Goal: Check status: Check status

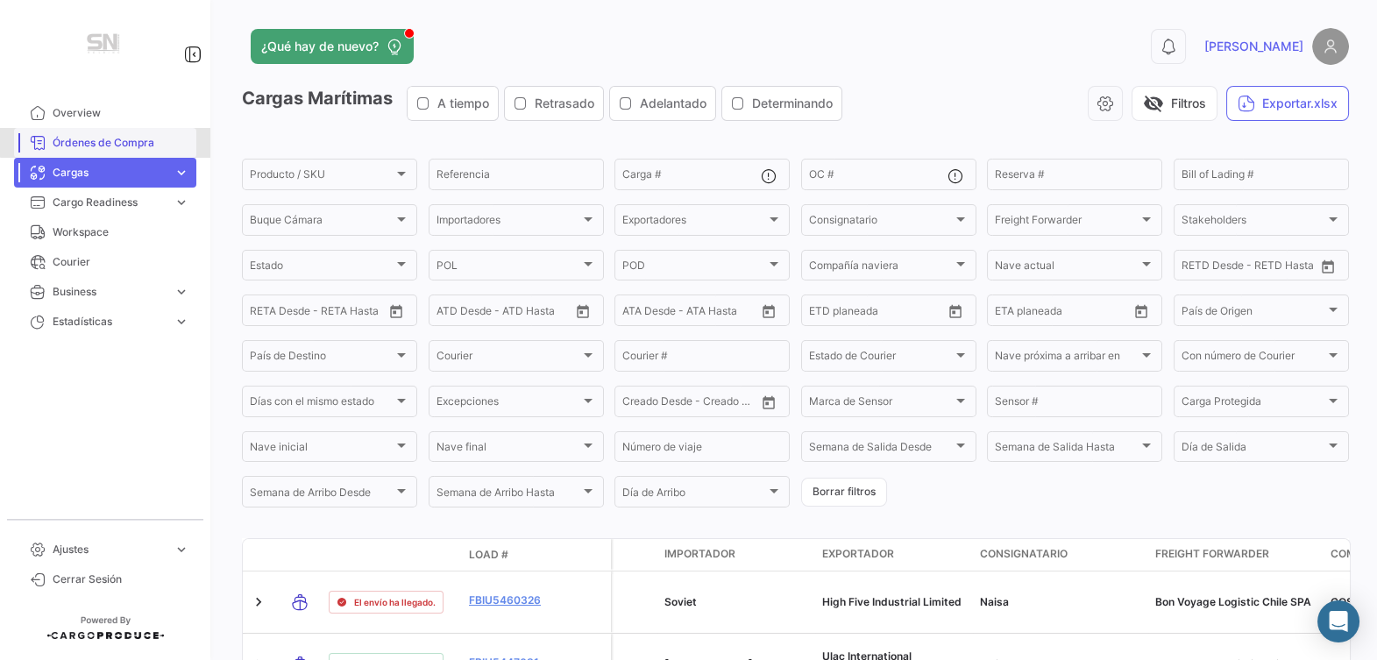
click at [115, 142] on span "Órdenes de Compra" at bounding box center [121, 143] width 137 height 16
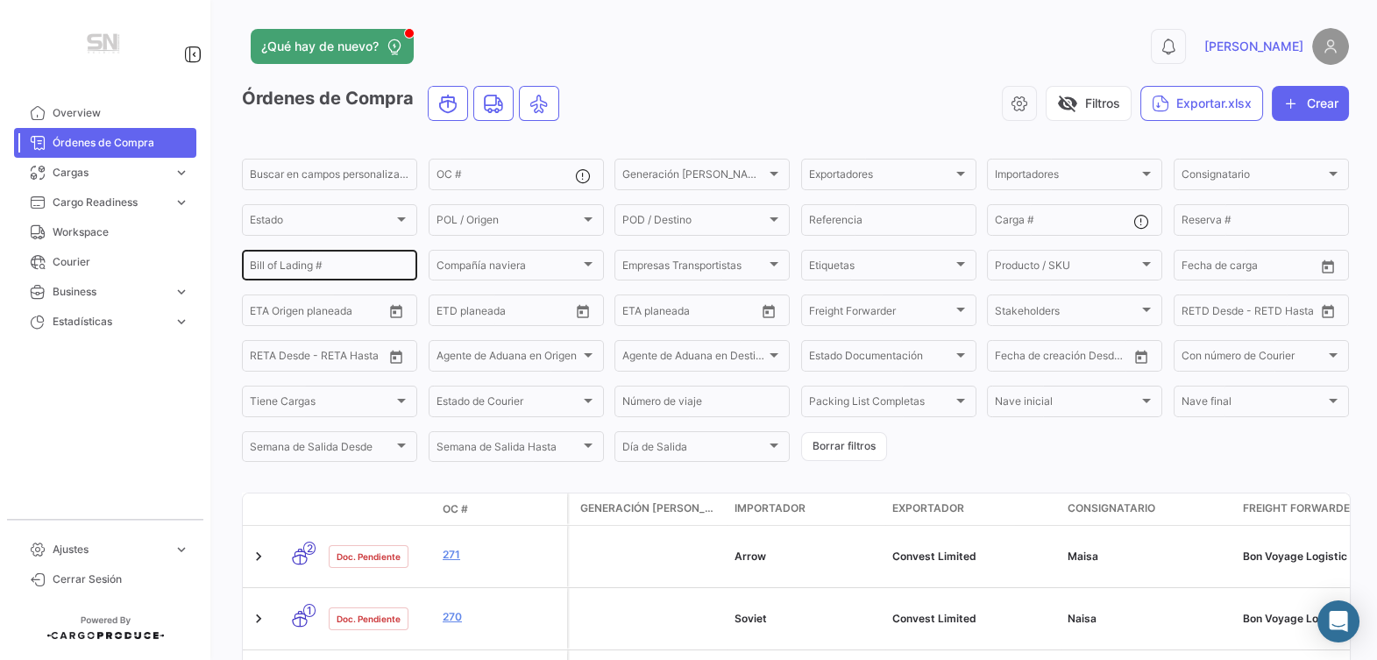
click at [333, 278] on div "Bill of Lading #" at bounding box center [330, 264] width 160 height 34
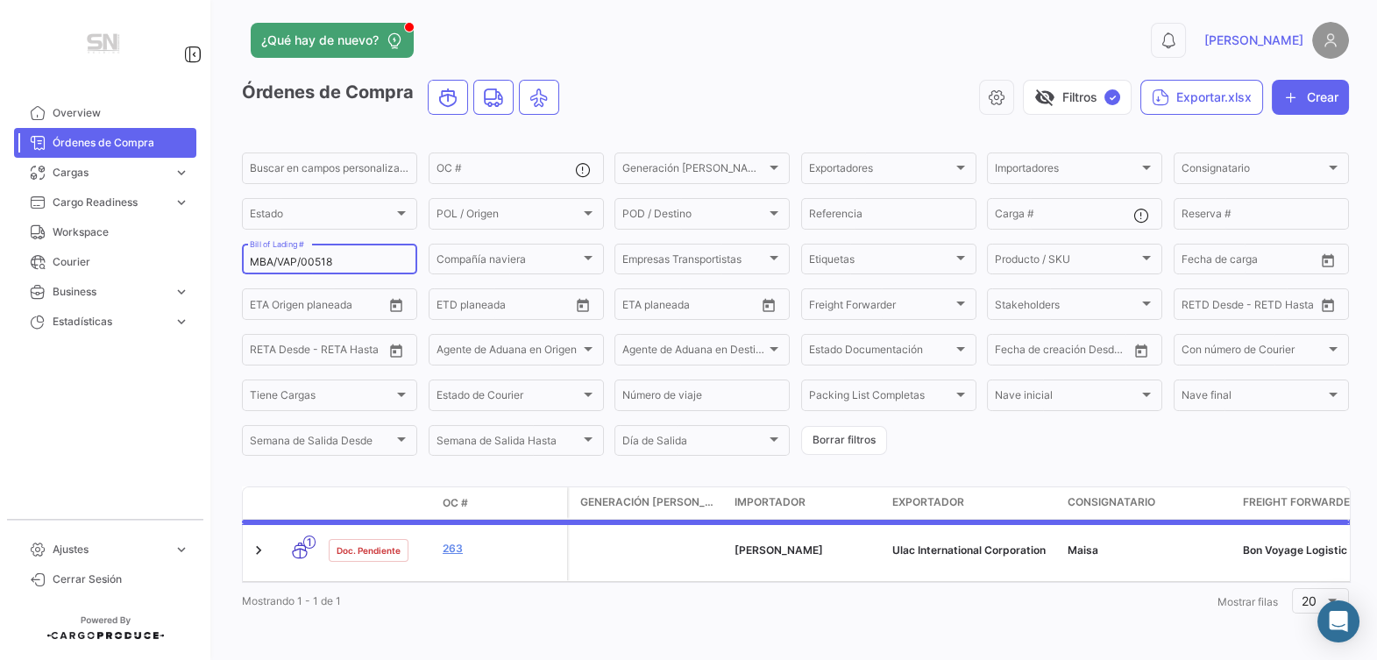
scroll to position [53, 0]
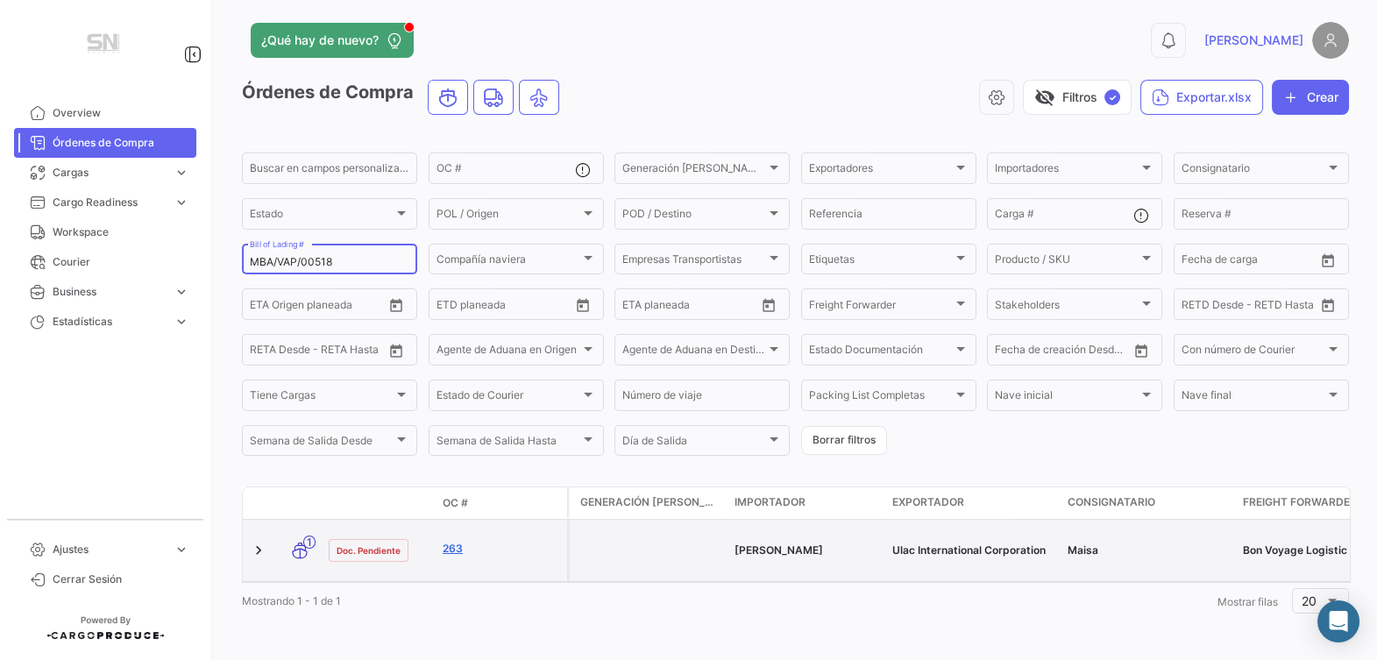
type input "MBA/VAP/00518"
click at [454, 541] on link "263" at bounding box center [501, 549] width 117 height 16
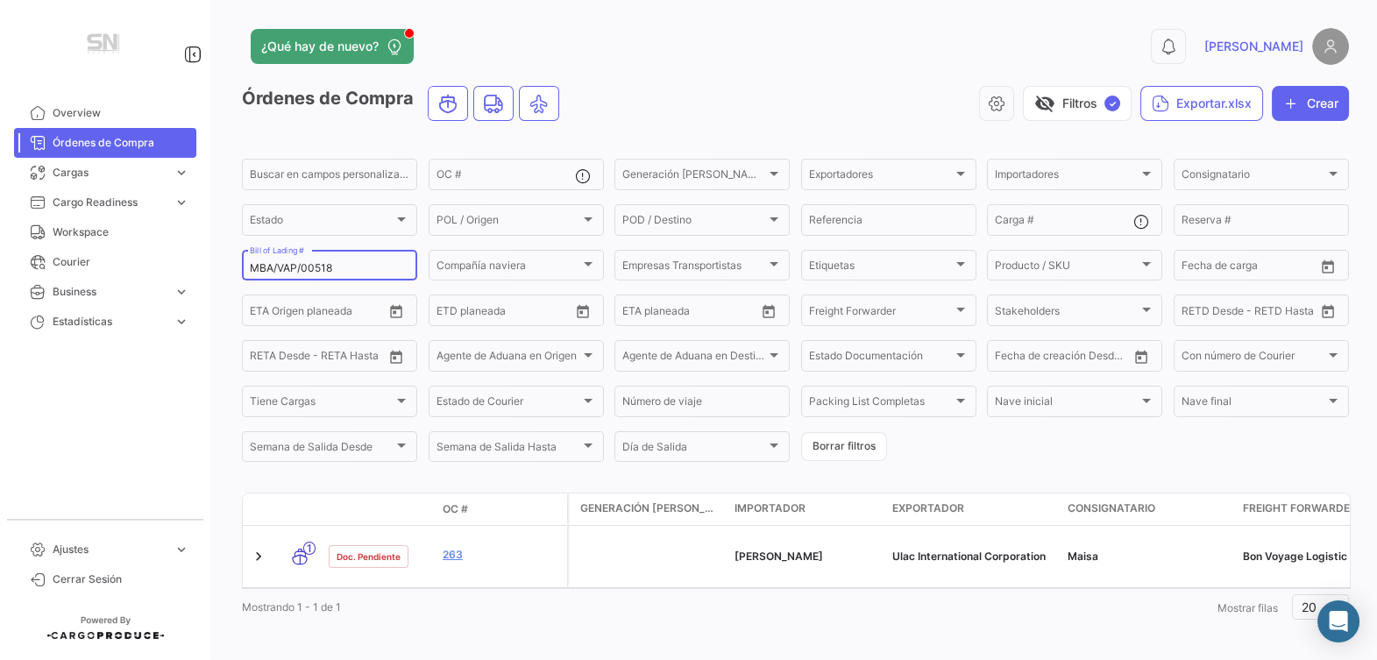
drag, startPoint x: 358, startPoint y: 287, endPoint x: 204, endPoint y: 276, distance: 154.6
click at [204, 276] on mat-sidenav-container "Overview Órdenes de Compra Cargas expand_more Cargas Aéreas Cargas Marítimas Ca…" at bounding box center [688, 330] width 1377 height 660
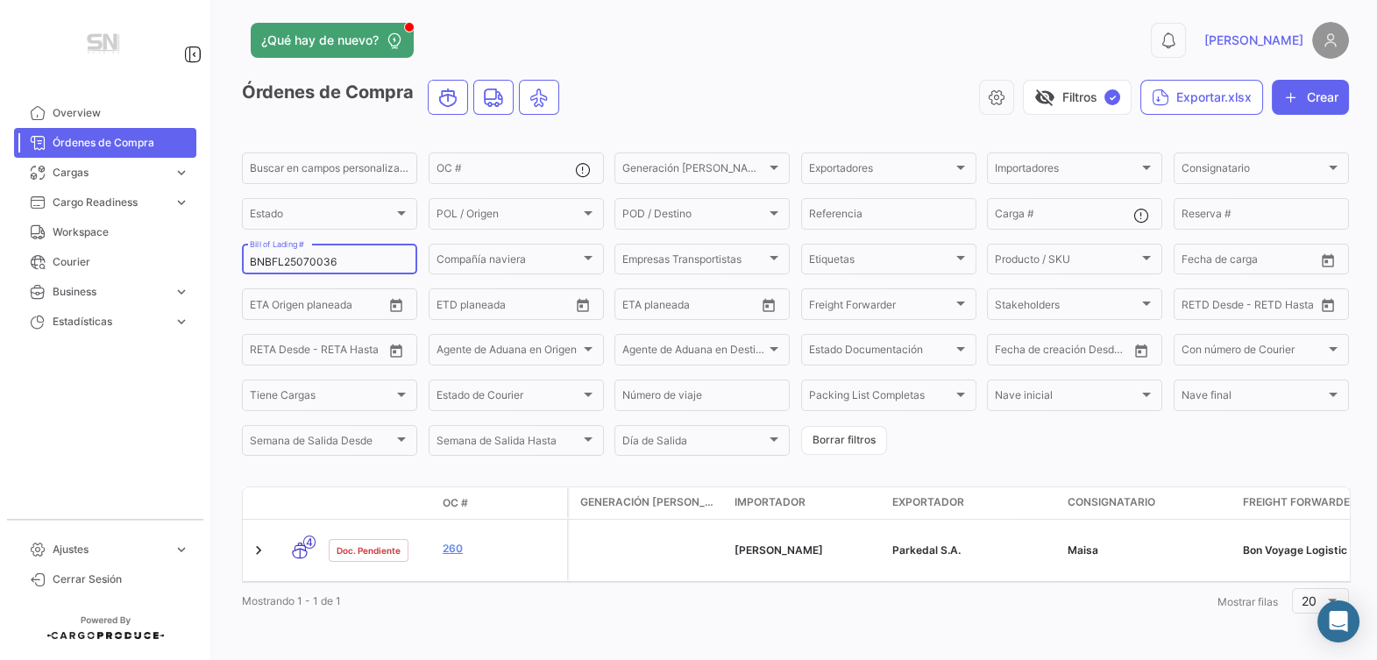
scroll to position [53, 0]
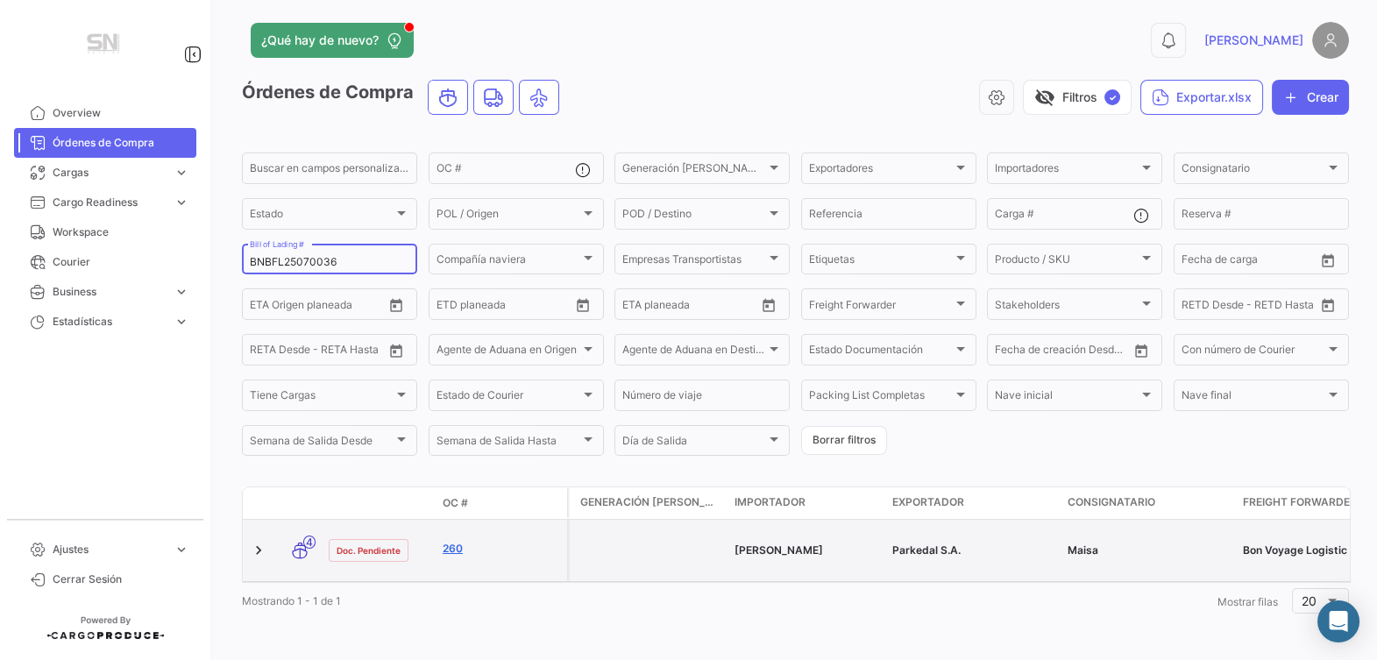
type input "BNBFL25070036"
click at [464, 541] on link "260" at bounding box center [501, 549] width 117 height 16
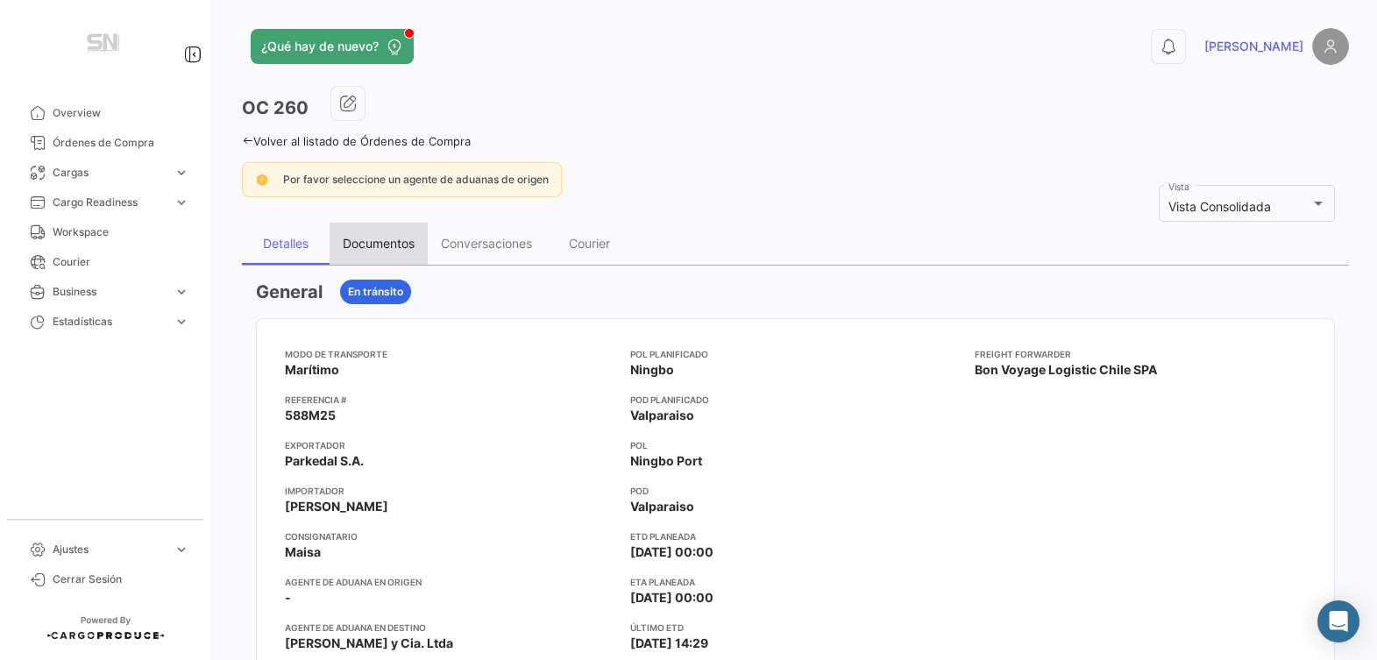
click at [398, 251] on div "Documentos" at bounding box center [379, 243] width 72 height 15
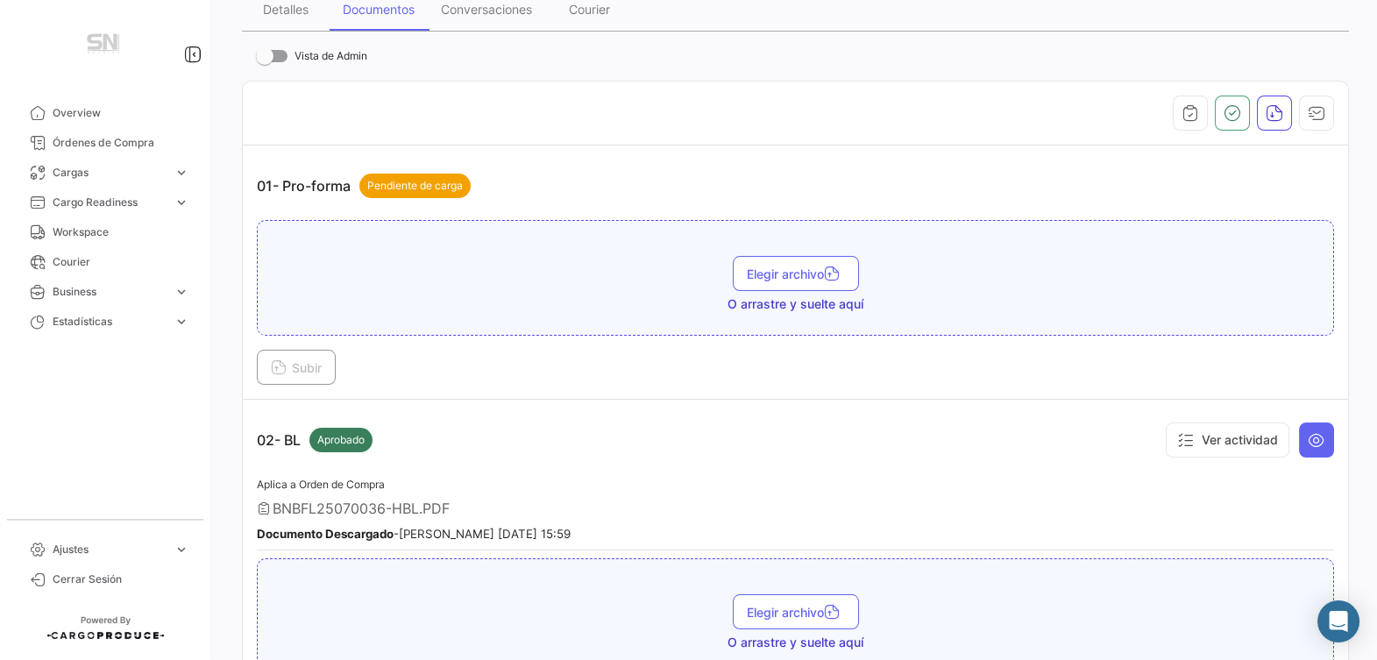
scroll to position [351, 0]
